Goal: Task Accomplishment & Management: Manage account settings

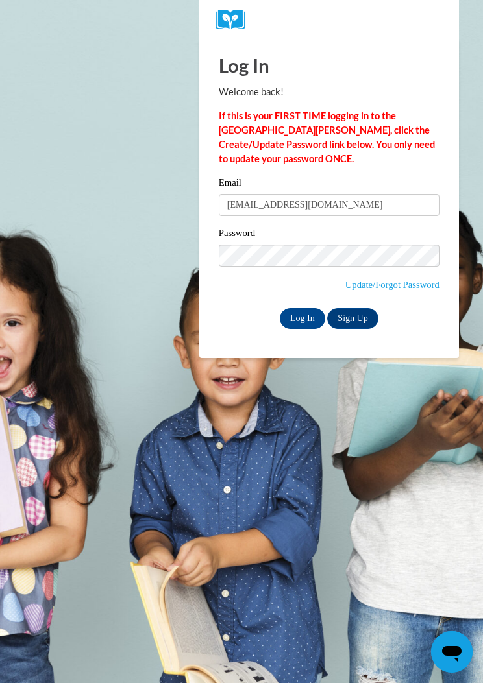
type input "[EMAIL_ADDRESS][DOMAIN_NAME]"
click at [304, 326] on input "Log In" at bounding box center [302, 318] width 45 height 21
click at [308, 322] on input "Log In" at bounding box center [302, 318] width 45 height 21
click at [305, 321] on input "Log In" at bounding box center [302, 318] width 45 height 21
